Goal: Task Accomplishment & Management: Manage account settings

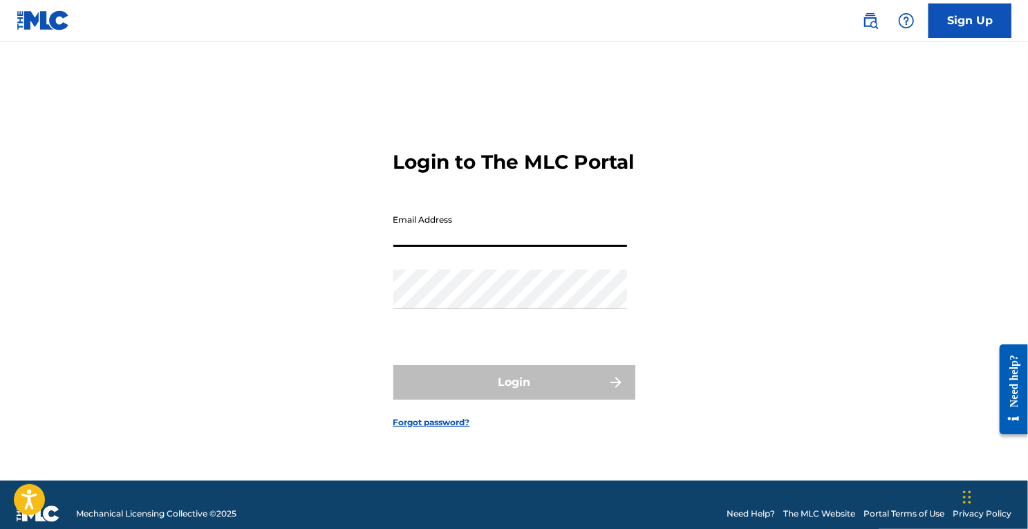
click at [450, 232] on input "Email Address" at bounding box center [510, 226] width 234 height 39
type input "[PERSON_NAME][EMAIL_ADDRESS][DOMAIN_NAME]"
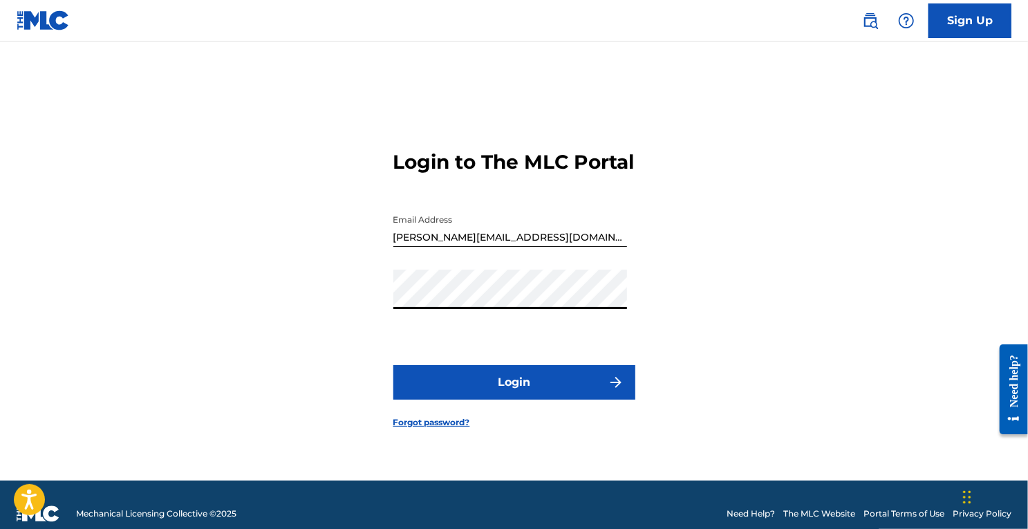
click at [393, 365] on button "Login" at bounding box center [514, 382] width 242 height 35
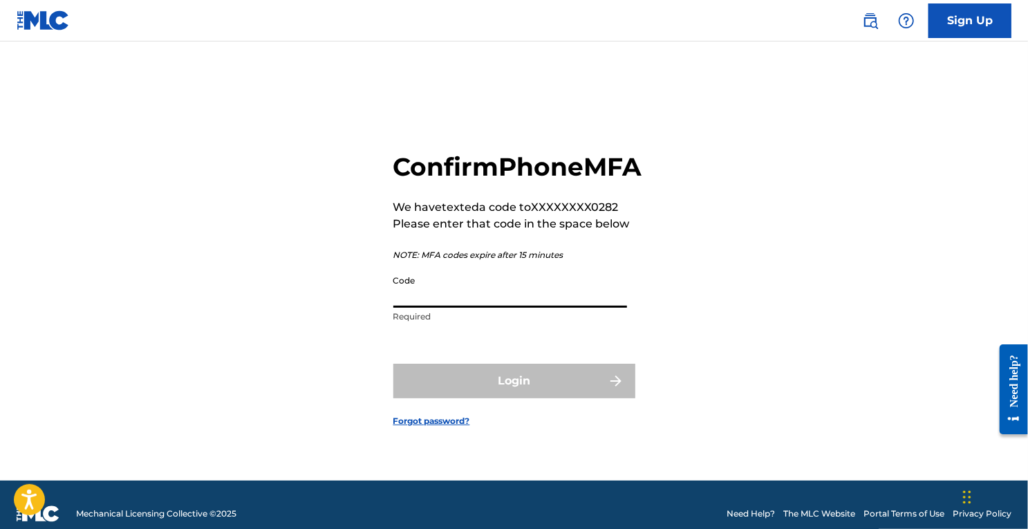
click at [508, 308] on input "Code" at bounding box center [510, 287] width 234 height 39
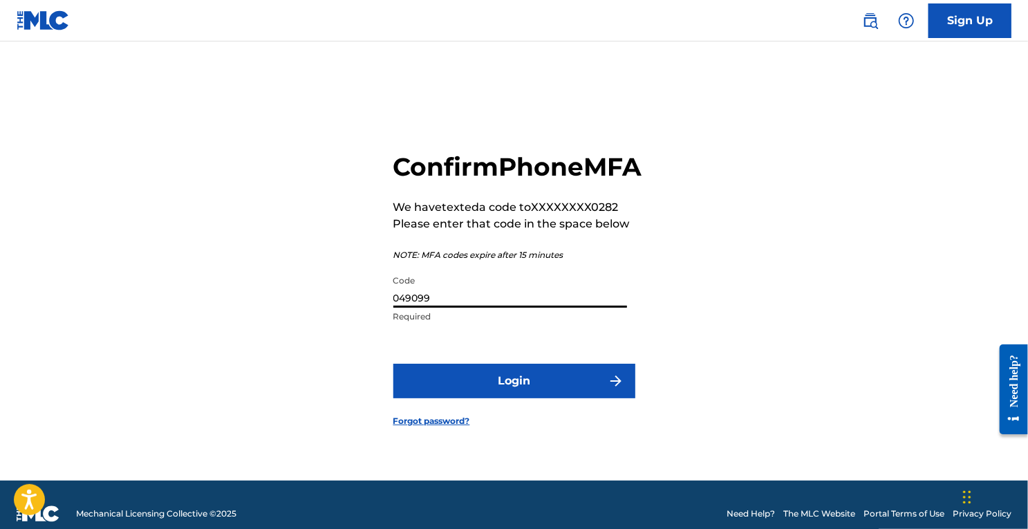
type input "049099"
click at [393, 364] on button "Login" at bounding box center [514, 381] width 242 height 35
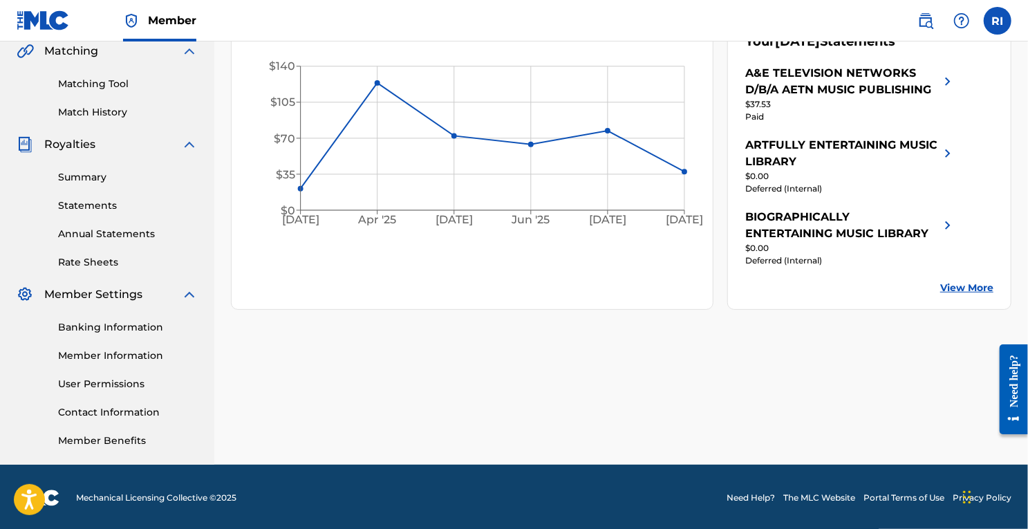
scroll to position [328, 0]
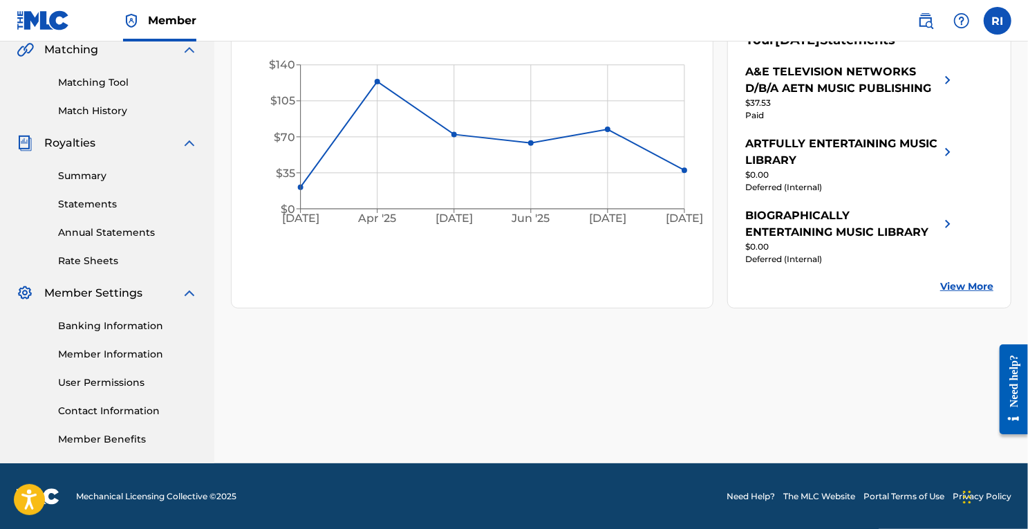
click at [109, 389] on div "Banking Information Member Information User Permissions Contact Information Mem…" at bounding box center [107, 373] width 181 height 145
click at [75, 384] on link "User Permissions" at bounding box center [128, 382] width 140 height 15
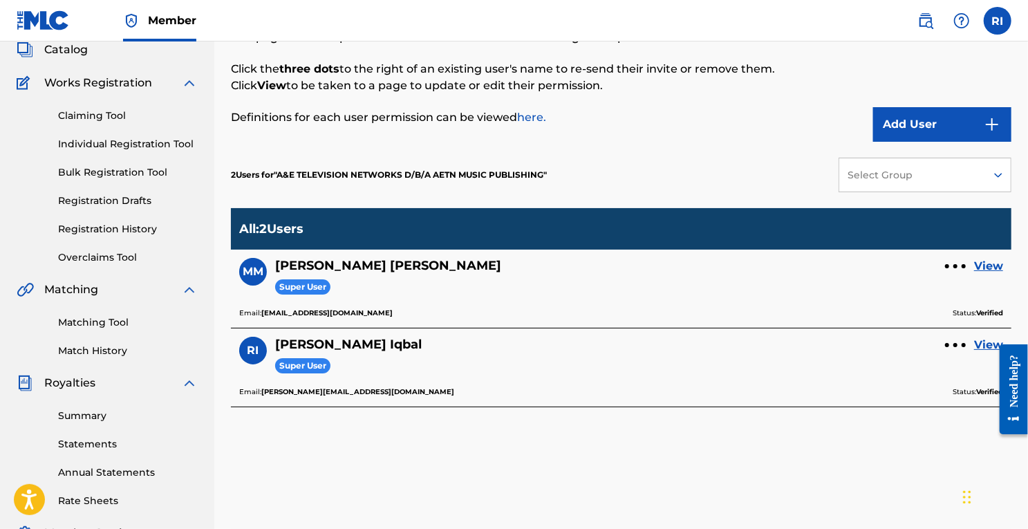
scroll to position [89, 0]
